Goal: Navigation & Orientation: Find specific page/section

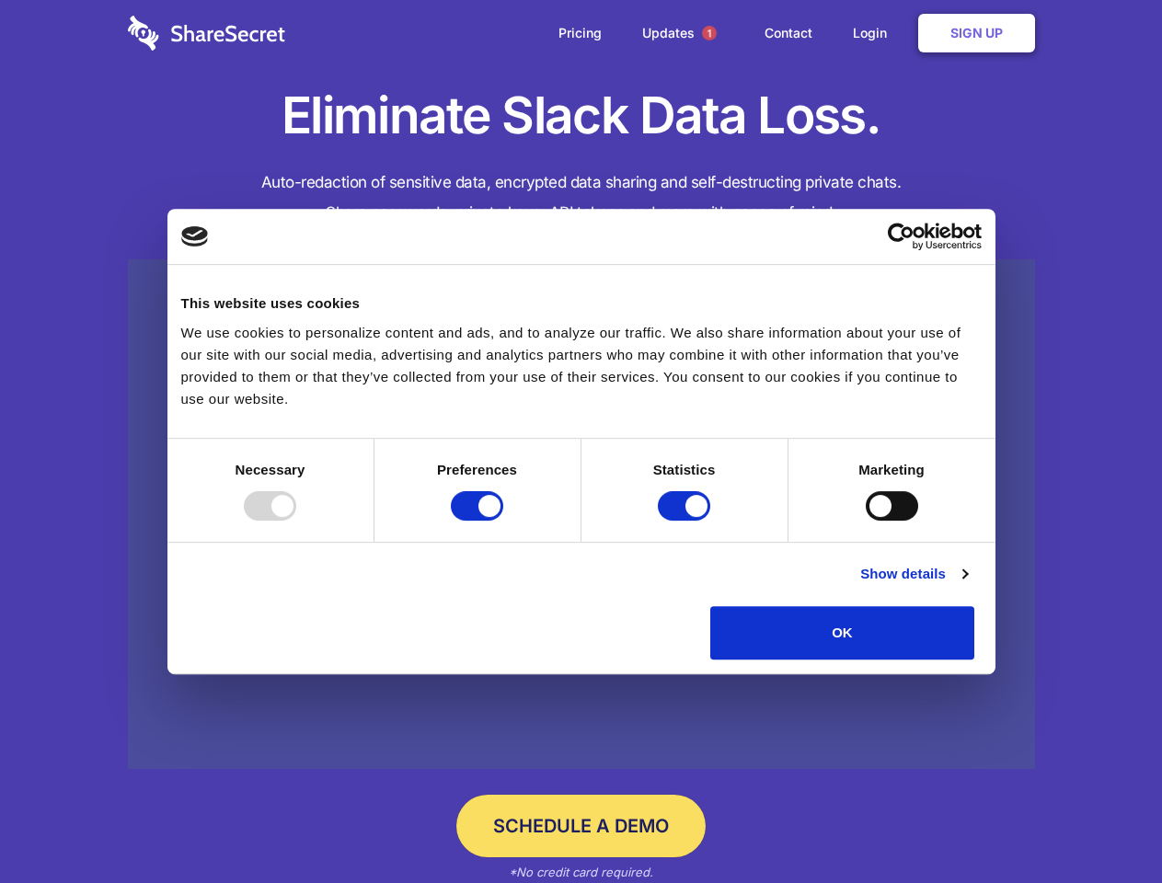
click at [296, 521] on div at bounding box center [270, 505] width 52 height 29
click at [503, 521] on input "Preferences" at bounding box center [477, 505] width 52 height 29
checkbox input "false"
click at [686, 521] on input "Statistics" at bounding box center [684, 505] width 52 height 29
checkbox input "false"
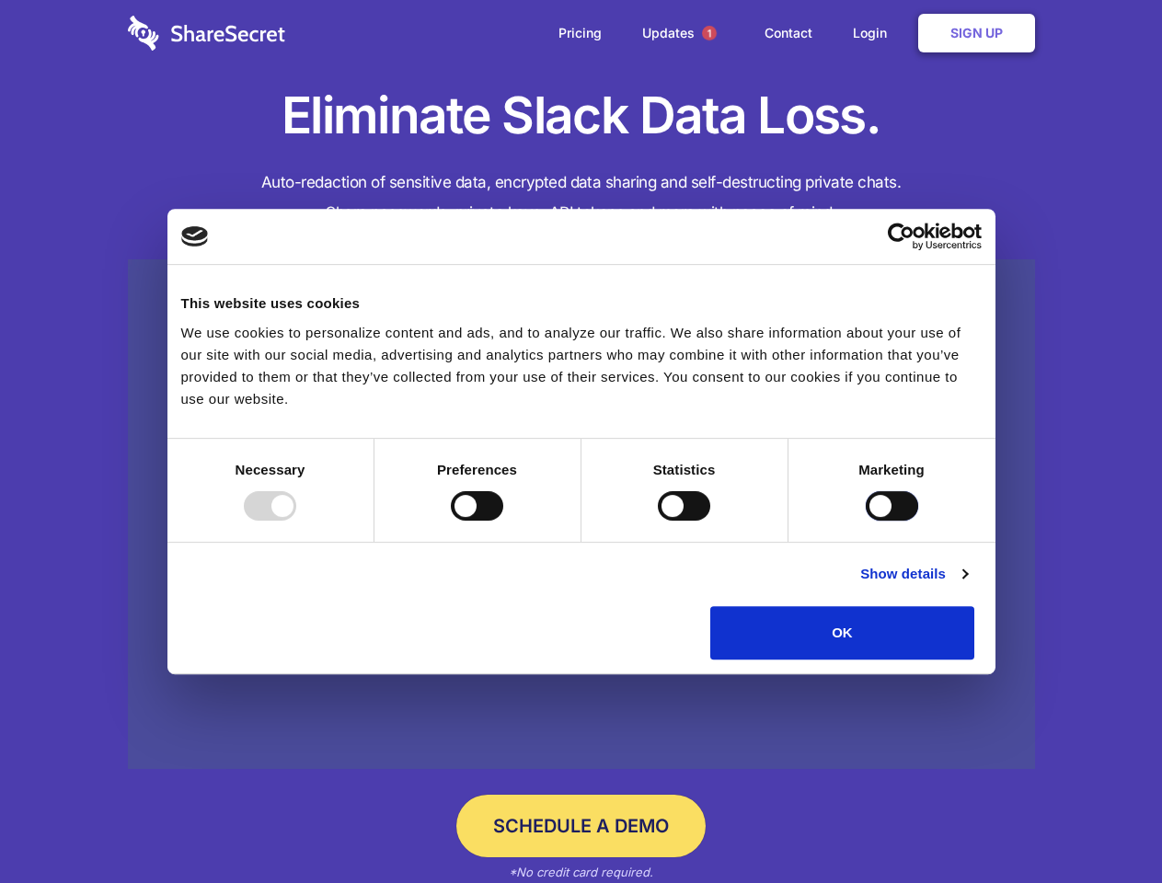
click at [866, 521] on input "Marketing" at bounding box center [892, 505] width 52 height 29
checkbox input "true"
click at [967, 585] on link "Show details" at bounding box center [913, 574] width 107 height 22
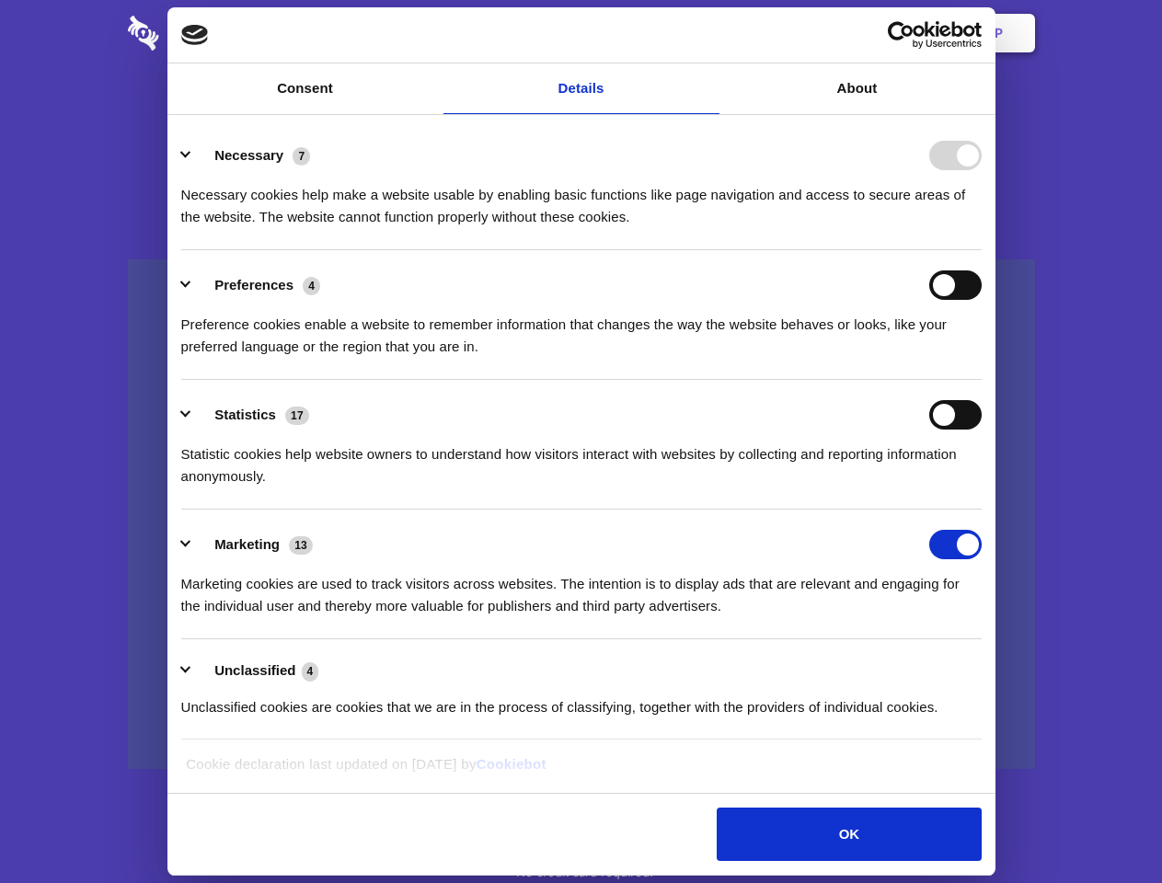
click at [982, 228] on div "Necessary 7 Necessary cookies help make a website usable by enabling basic func…" at bounding box center [581, 184] width 801 height 87
click at [709, 33] on span "1" at bounding box center [709, 33] width 15 height 15
